Goal: Transaction & Acquisition: Download file/media

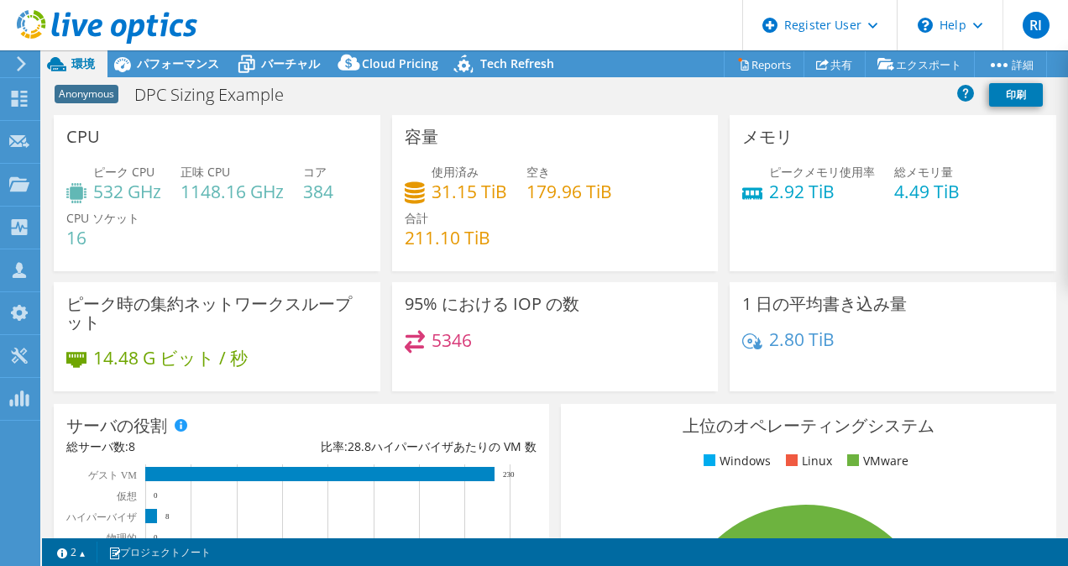
select select "[GEOGRAPHIC_DATA]"
select select "JPY"
select select "[GEOGRAPHIC_DATA]"
select select "JPY"
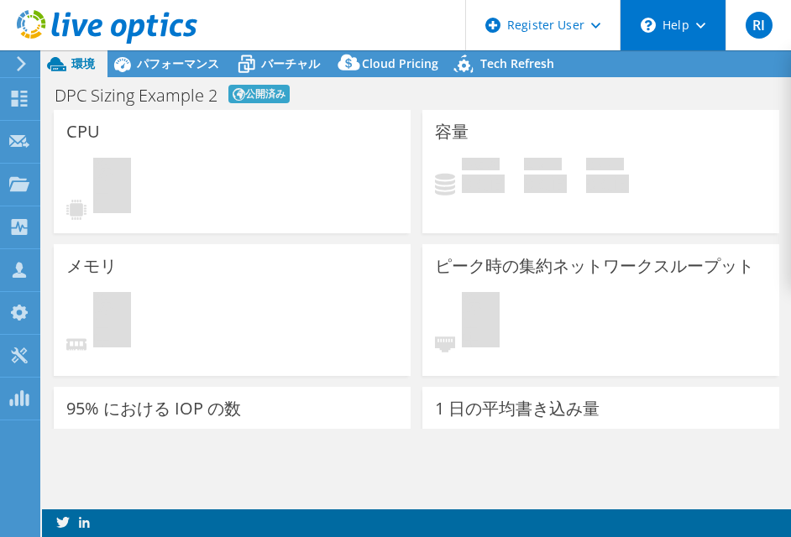
select select "[GEOGRAPHIC_DATA]"
select select "JPY"
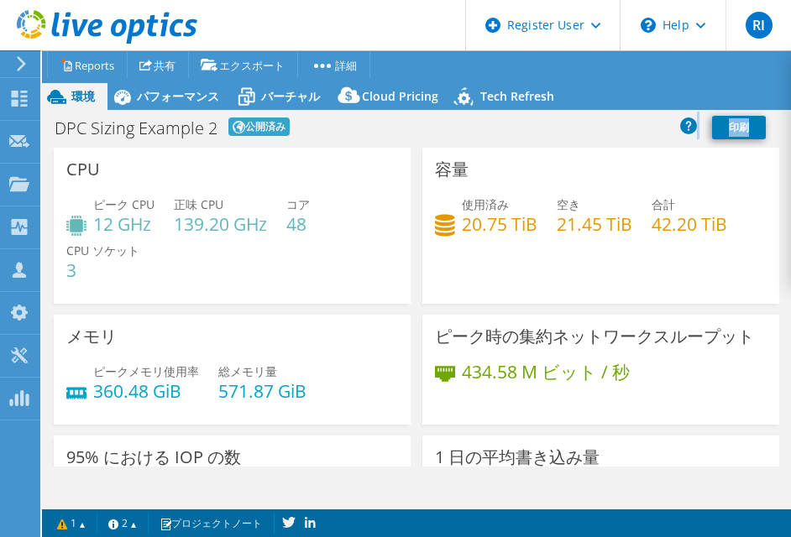
drag, startPoint x: 792, startPoint y: 469, endPoint x: 767, endPoint y: 506, distance: 44.2
click at [767, 506] on div "プロジェクト処置 プロジェクト処置 Reports 共有 エクスポート vSAN ReadyNode Sizer" at bounding box center [416, 293] width 749 height 487
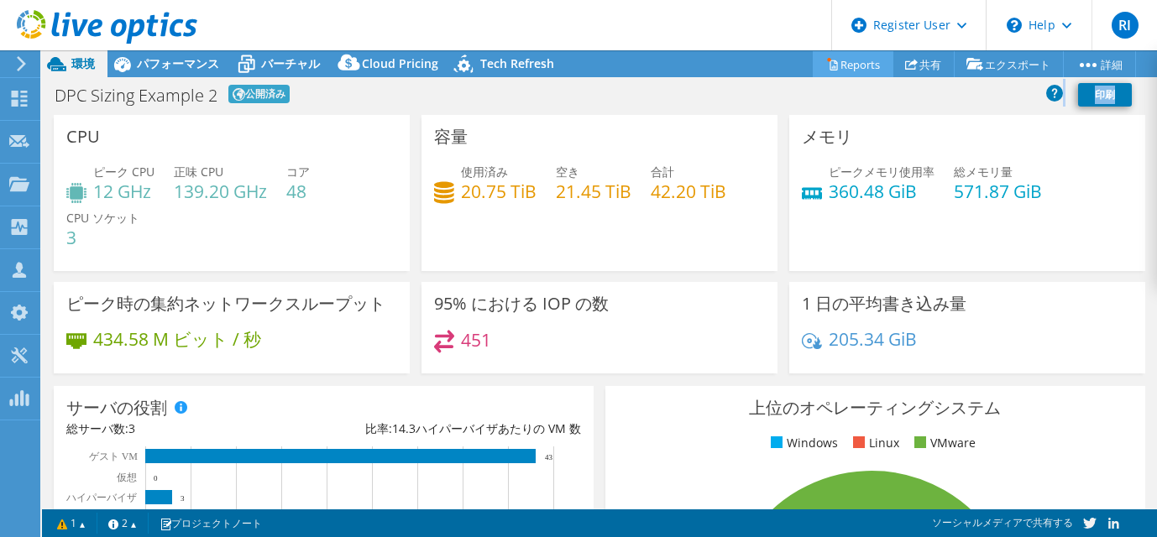
click at [790, 67] on link "Reports" at bounding box center [853, 64] width 81 height 26
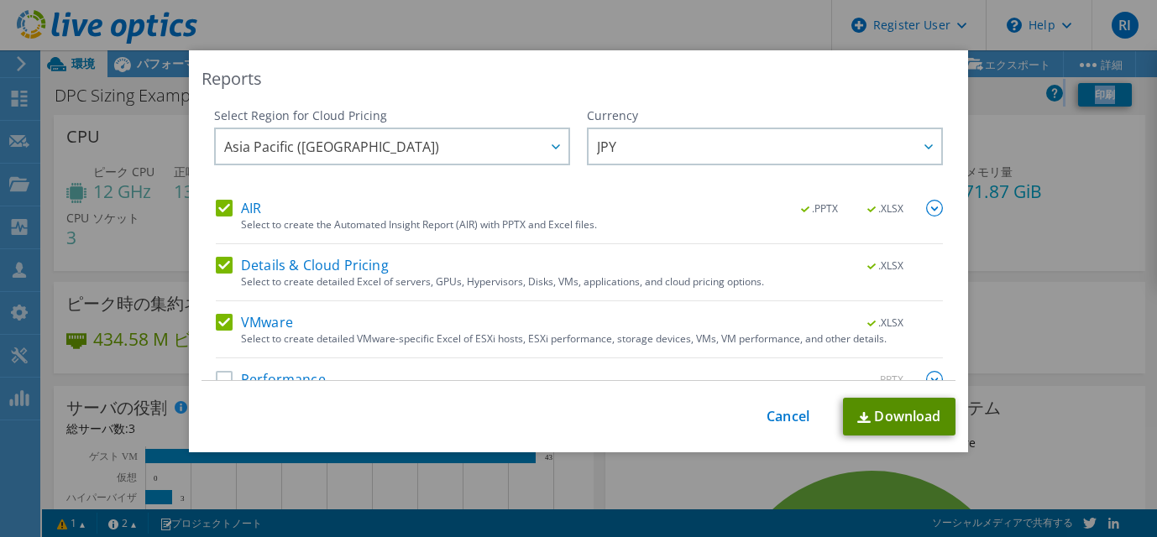
click at [790, 428] on link "Download" at bounding box center [899, 417] width 112 height 38
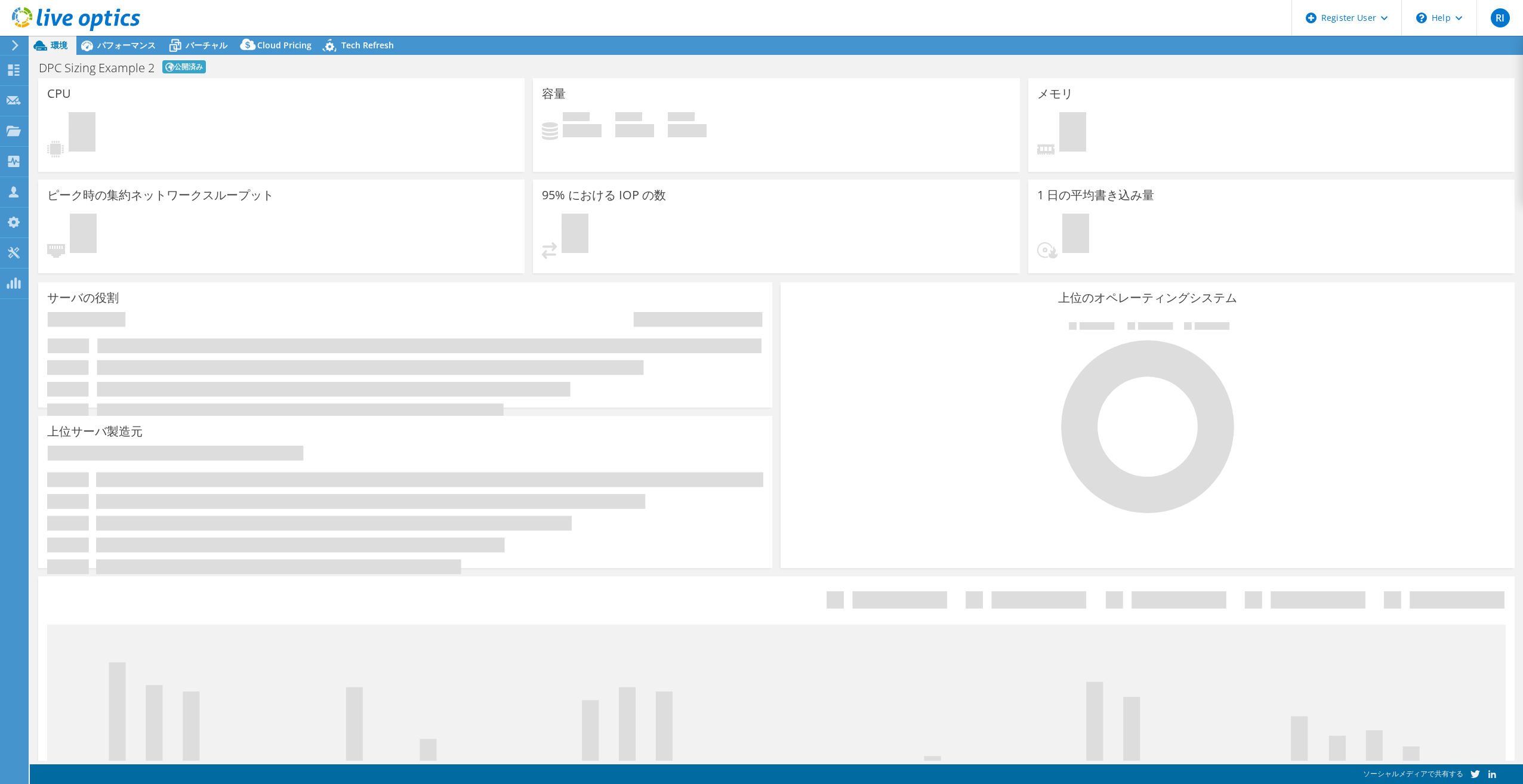
select select "[GEOGRAPHIC_DATA]"
select select "JPY"
